Goal: Find specific page/section: Find specific page/section

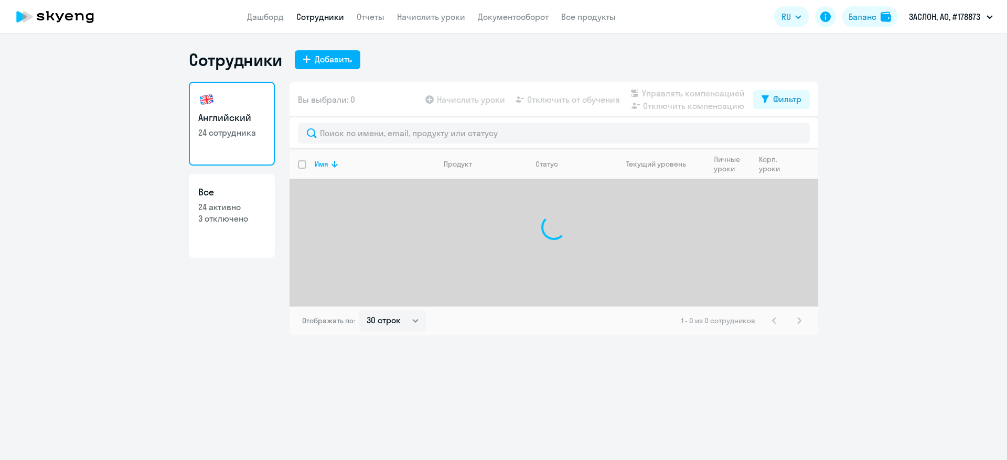
select select "30"
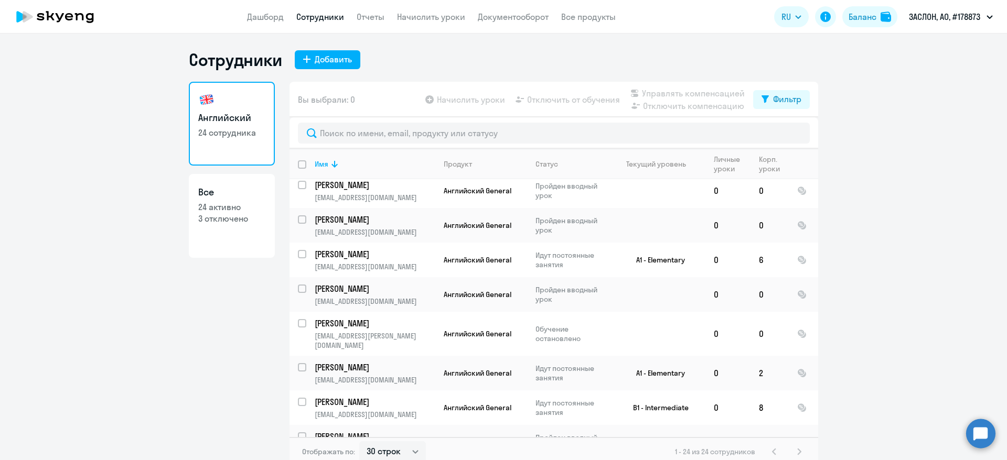
scroll to position [472, 0]
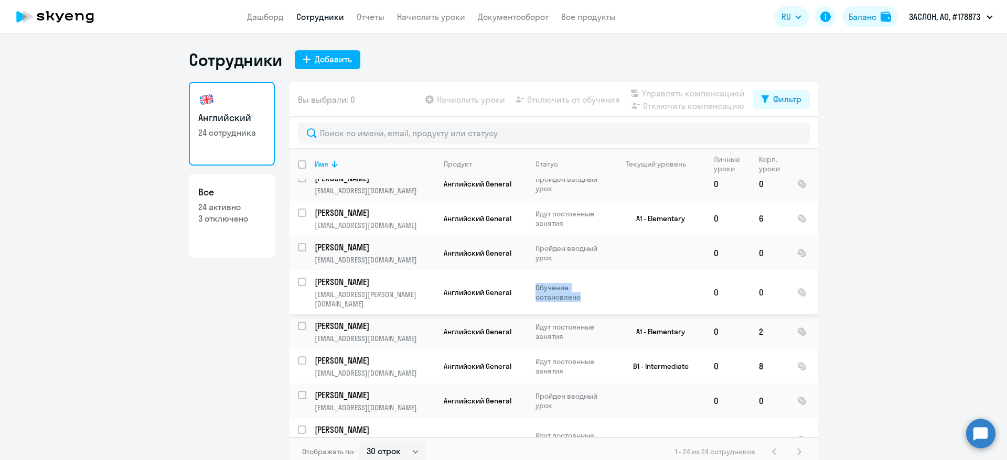
drag, startPoint x: 578, startPoint y: 284, endPoint x: 515, endPoint y: 281, distance: 63.0
click at [515, 281] on tr "[PERSON_NAME] [PERSON_NAME][EMAIL_ADDRESS][DOMAIN_NAME] [DEMOGRAPHIC_DATA] Gene…" at bounding box center [553, 293] width 529 height 44
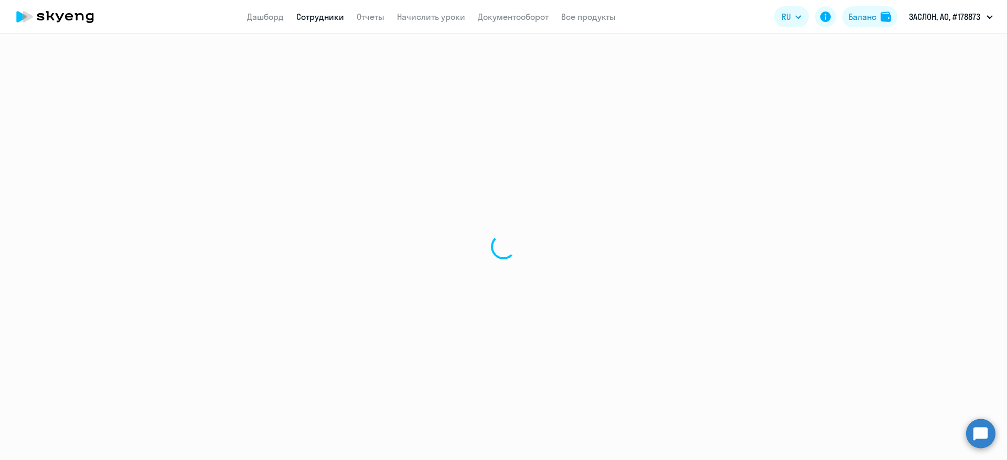
select select "english"
select select "30"
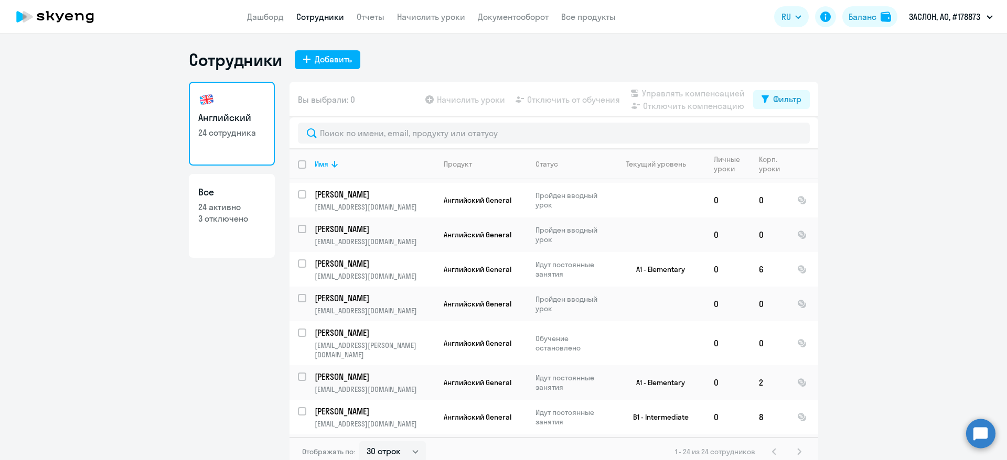
scroll to position [573, 0]
